Goal: Task Accomplishment & Management: Complete application form

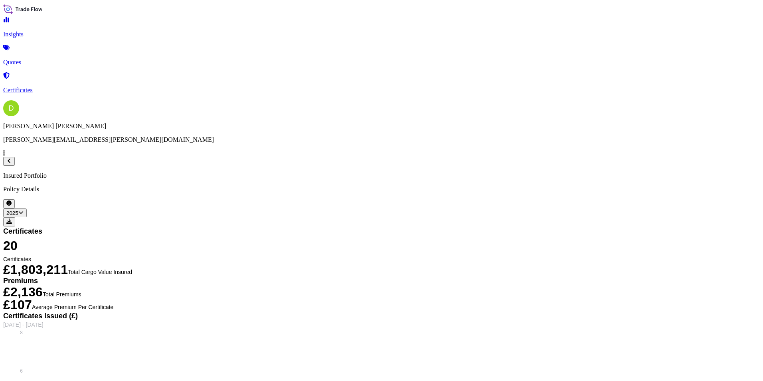
select select "2025"
click at [41, 59] on p "Quotes" at bounding box center [381, 62] width 757 height 7
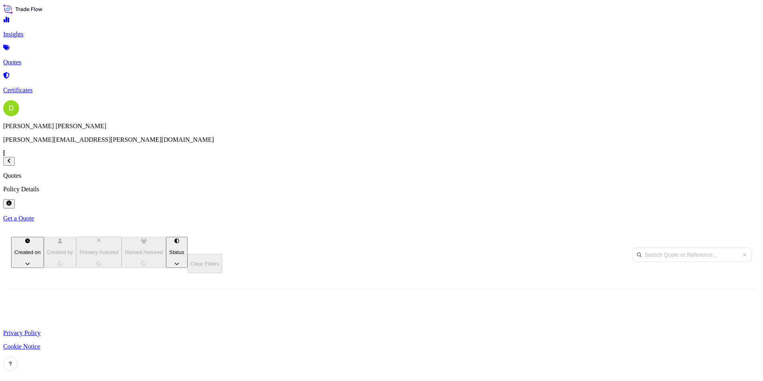
scroll to position [245, 629]
click at [75, 350] on span "[DATE]" at bounding box center [66, 354] width 18 height 8
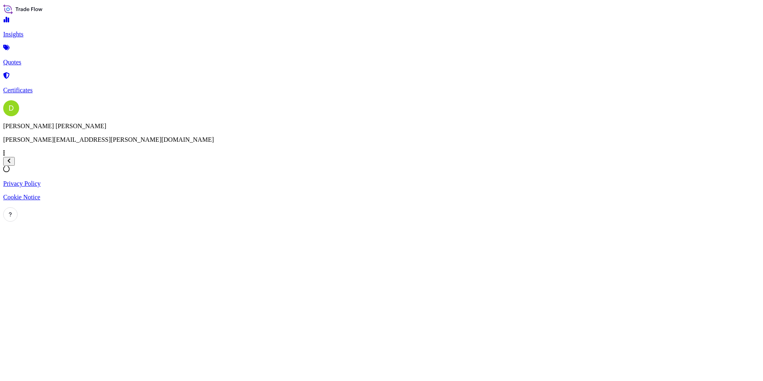
select select "Road / [GEOGRAPHIC_DATA]"
select select "Sea"
select select "Road / [GEOGRAPHIC_DATA]"
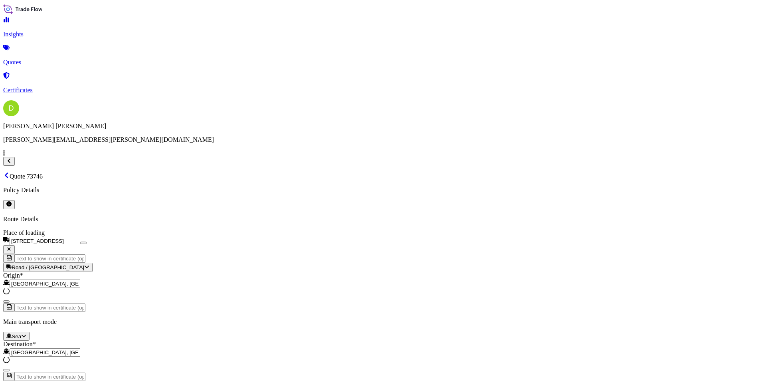
scroll to position [383, 0]
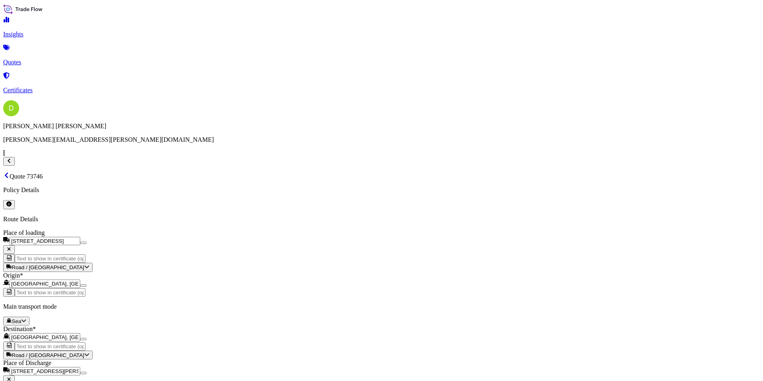
click at [308, 149] on div "9" at bounding box center [304, 152] width 6 height 7
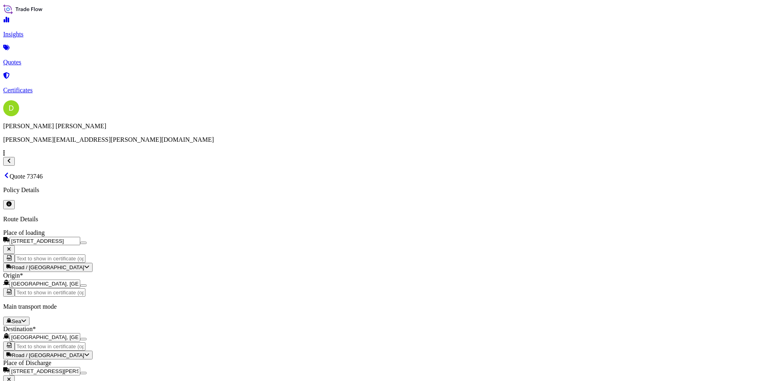
paste input "FI/1600 Oven for thermoplastic tubes N. 3,00"
paste input "K49.DP.0012.0 Heater 1200W-415V N. 2,00"
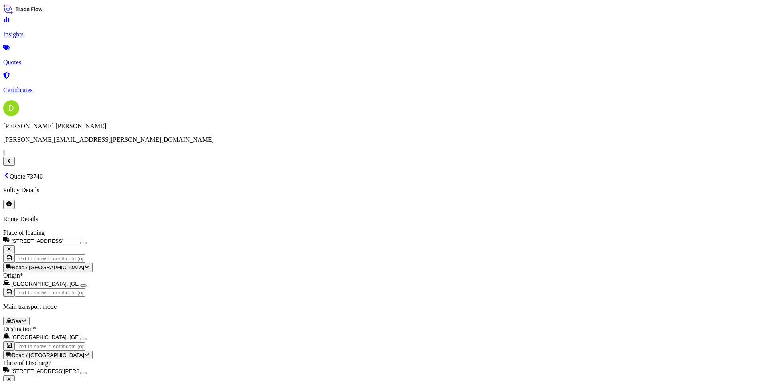
paste input "Termocouple (1100°C"
type input "FI/1600 Oven for thermoplastic tubes N.x 3,00 K49.DP.0012.0 Heater 1200W-415V N…"
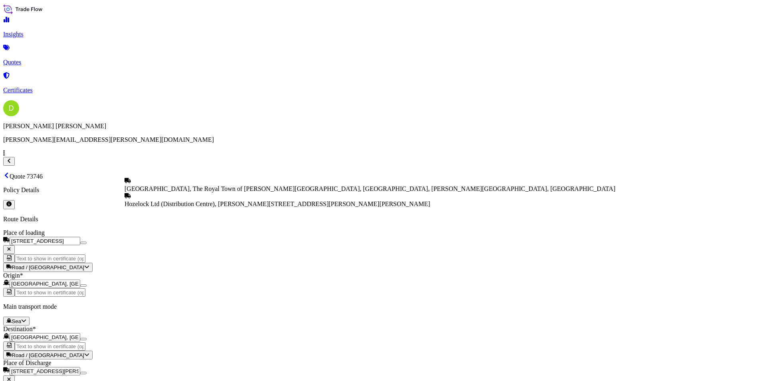
click at [80, 367] on input "[STREET_ADDRESS][PERSON_NAME][PERSON_NAME][PERSON_NAME]" at bounding box center [45, 371] width 71 height 8
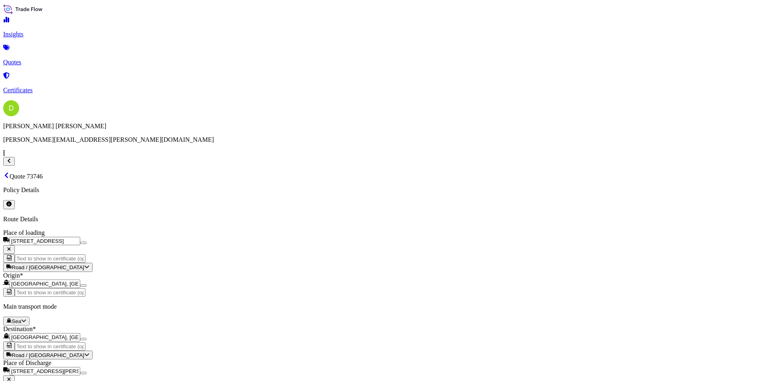
scroll to position [383, 0]
select select "Road / [GEOGRAPHIC_DATA]"
select select "Sea"
select select "Road / [GEOGRAPHIC_DATA]"
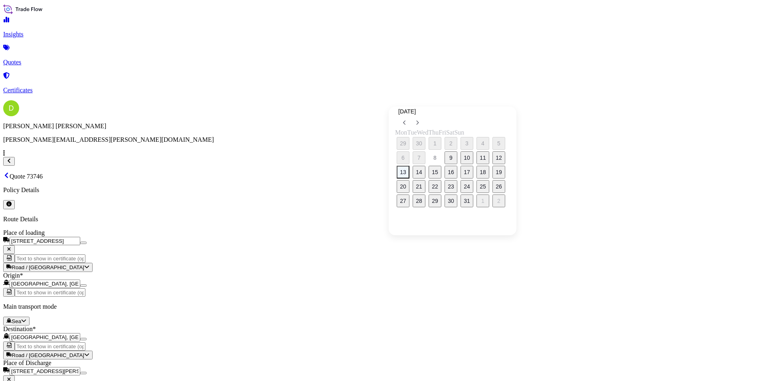
click at [407, 174] on button "13" at bounding box center [403, 172] width 13 height 13
type input "[DATE]"
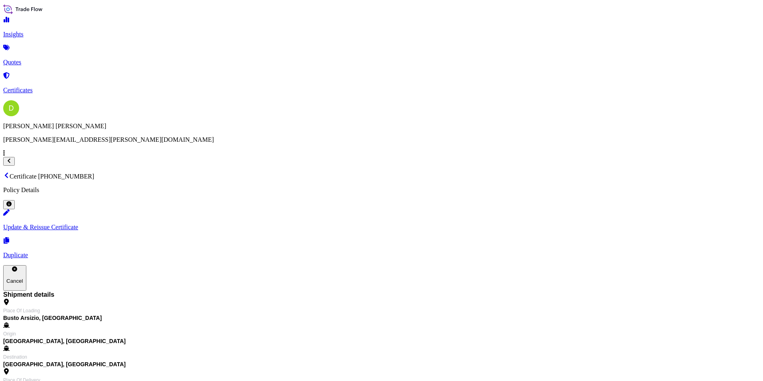
click at [38, 59] on p "Quotes" at bounding box center [381, 62] width 757 height 7
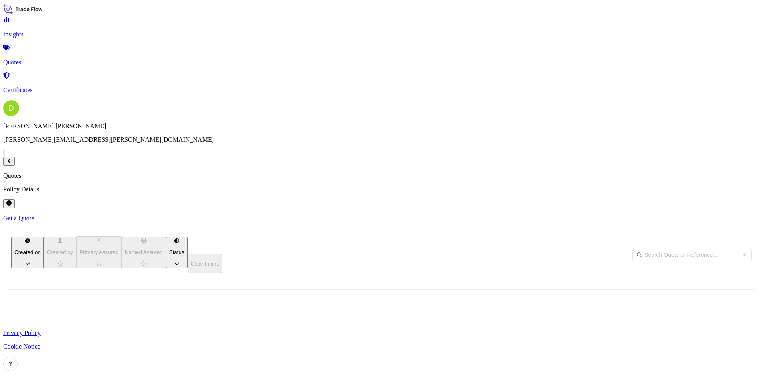
scroll to position [245, 629]
